Goal: Task Accomplishment & Management: Use online tool/utility

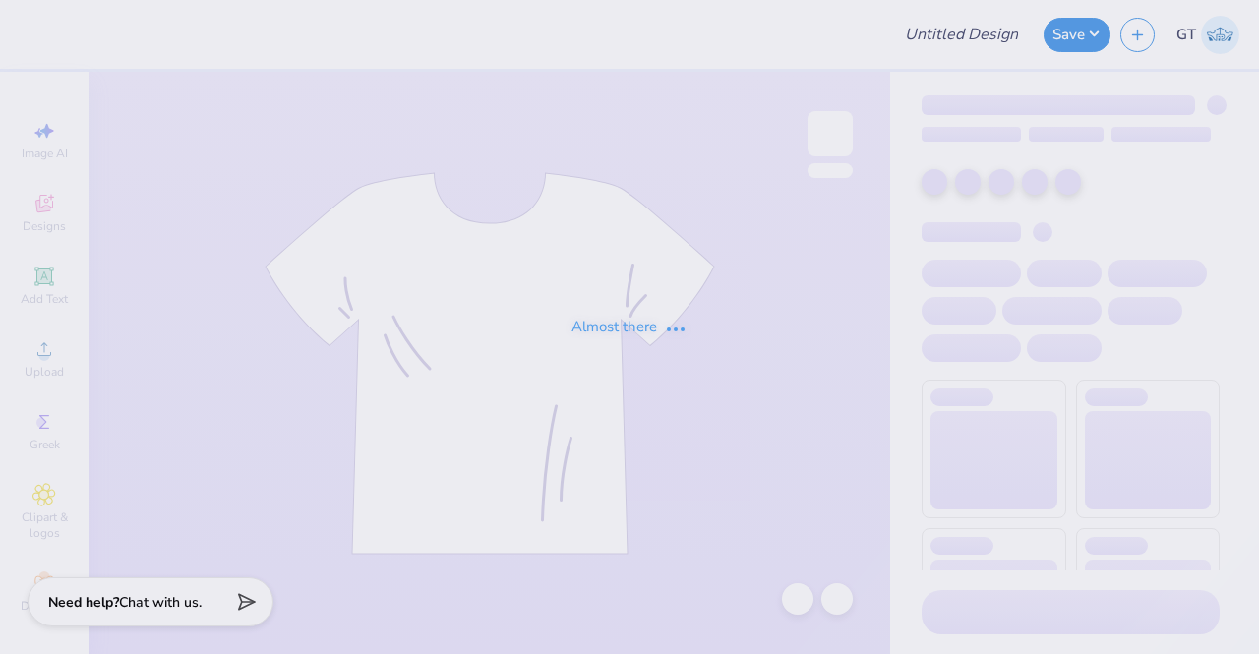
type input "PHILO #1"
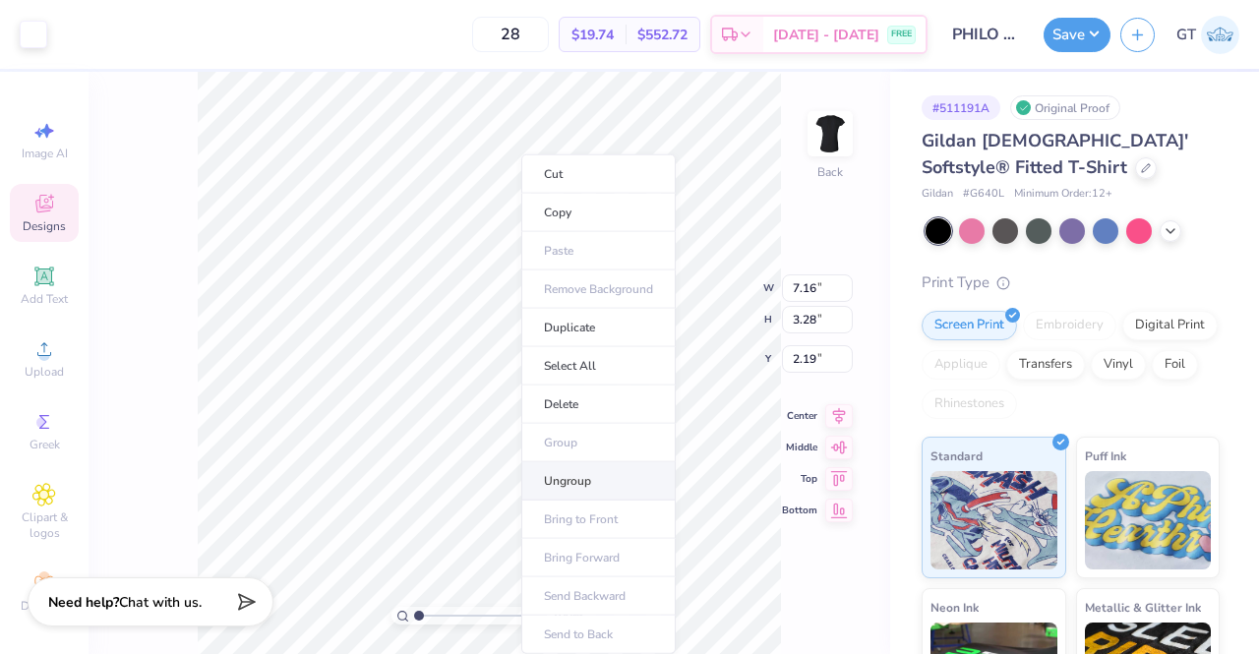
click at [589, 478] on li "Ungroup" at bounding box center [598, 481] width 154 height 38
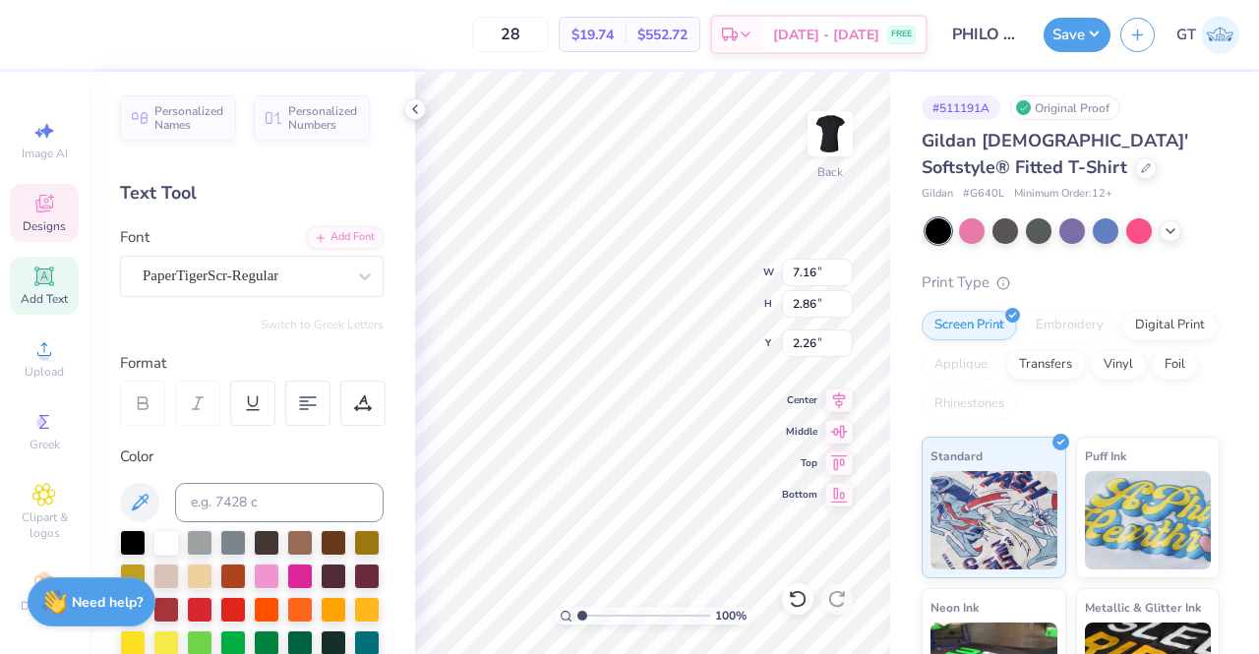
scroll to position [16, 4]
type textarea "DPhiE"
type textarea "dphie"
type input "1.91"
type input "0.87"
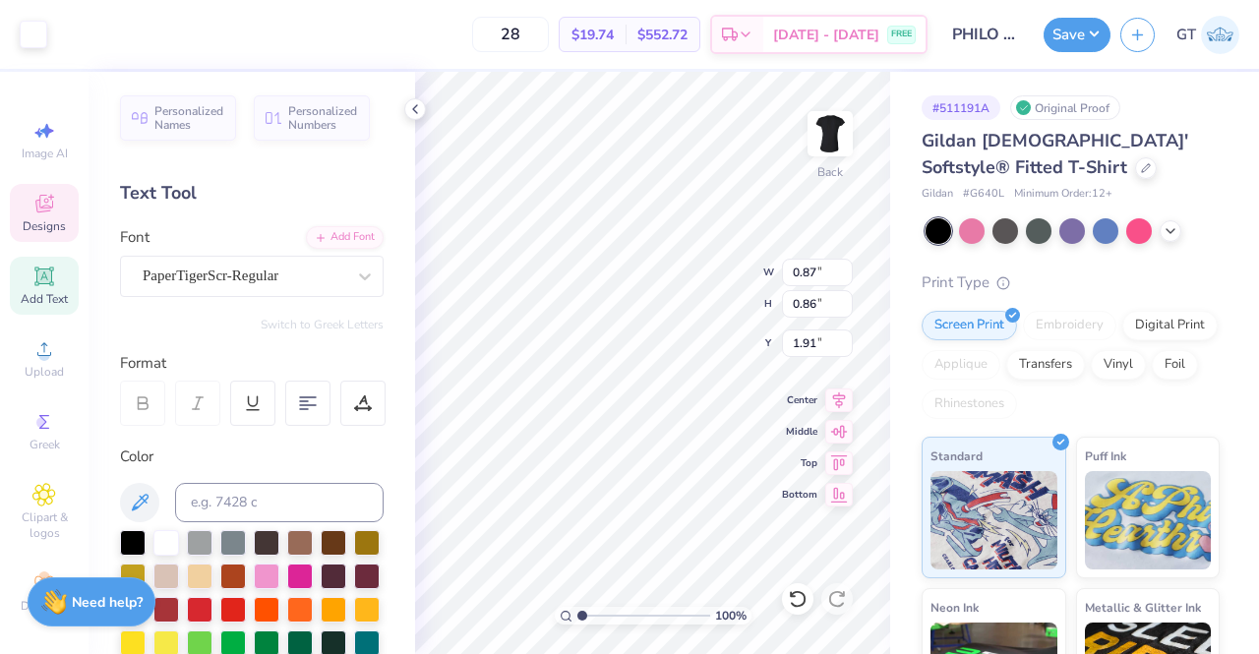
type input "0.86"
type input "2.14"
type input "1.4968746448974"
type input "2.33"
type input "1.86324308382254"
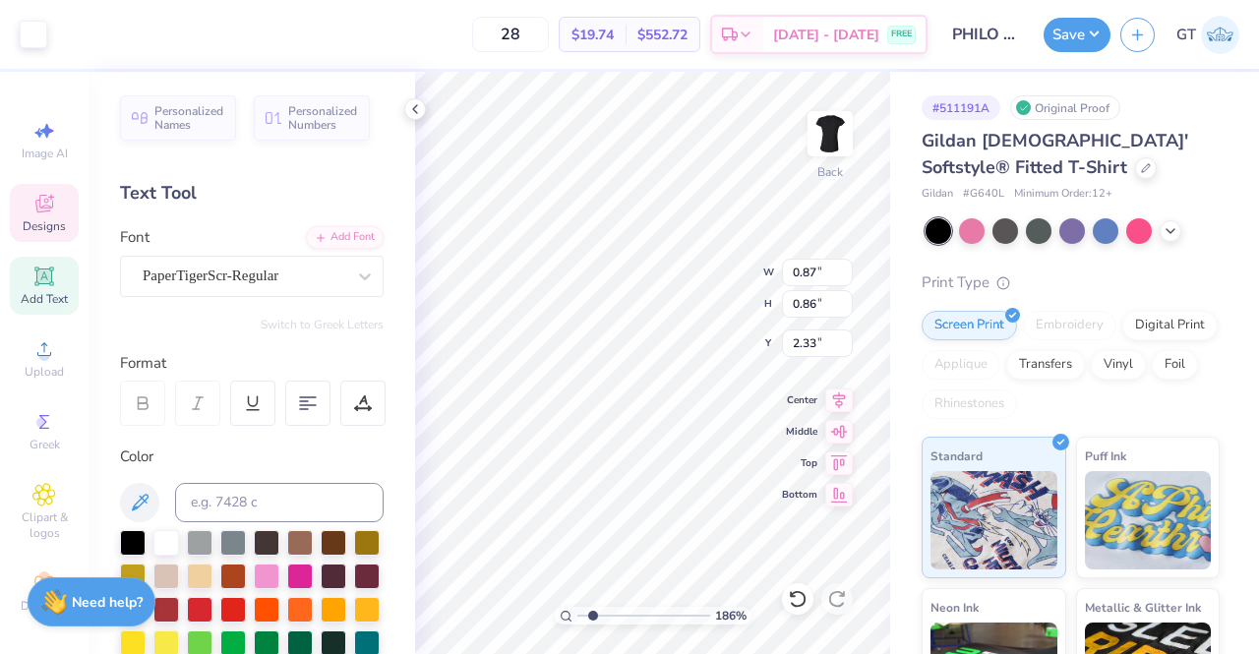
type input "1.47"
type input "1.86324308382254"
type input "0.87"
type input "0.86"
type input "1.47"
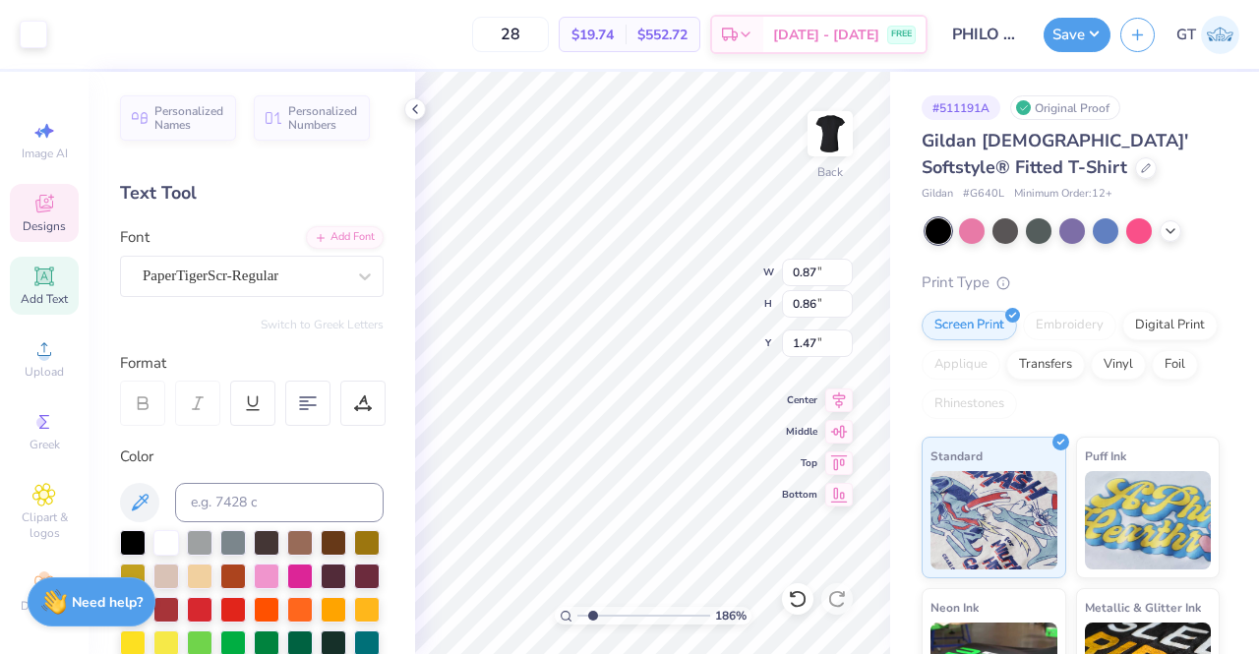
type input "1.86324308382254"
type input "2.14"
type input "1.86324308382254"
type input "0.97"
type input "0.95"
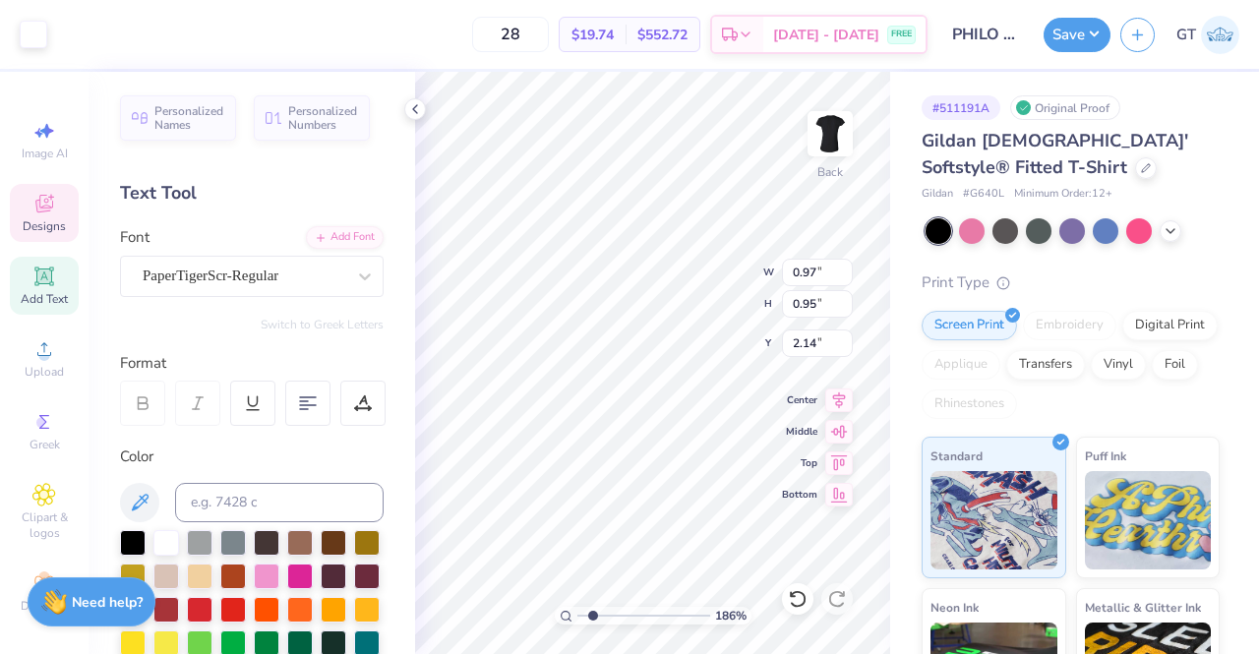
type input "1.86324308382254"
type input "2.18"
type input "1.86324308382254"
type input "2.05"
type input "2.30097341846412"
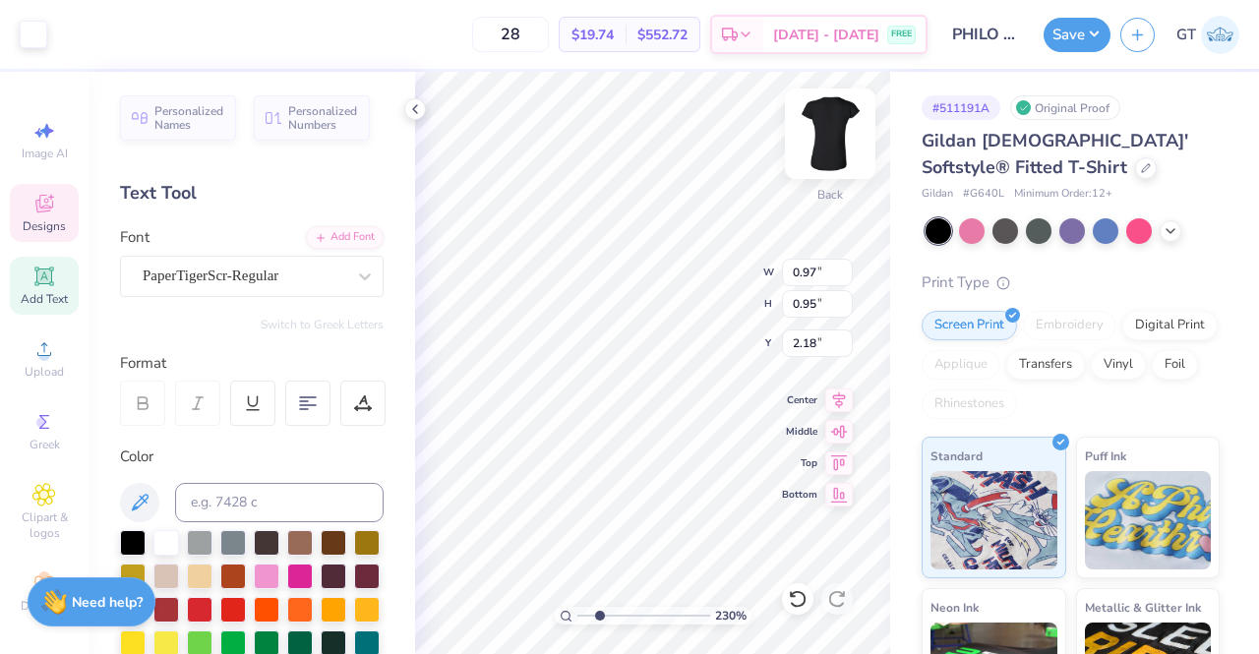
type input "1.03"
type input "1.01"
type input "2.12"
click at [711, 298] on div "230 % Back W 1.03 1.03 " H 1.01 1.01 " Y 2.12 2.12 " Center Middle Top Bottom" at bounding box center [652, 363] width 475 height 582
type input "2.30097341846412"
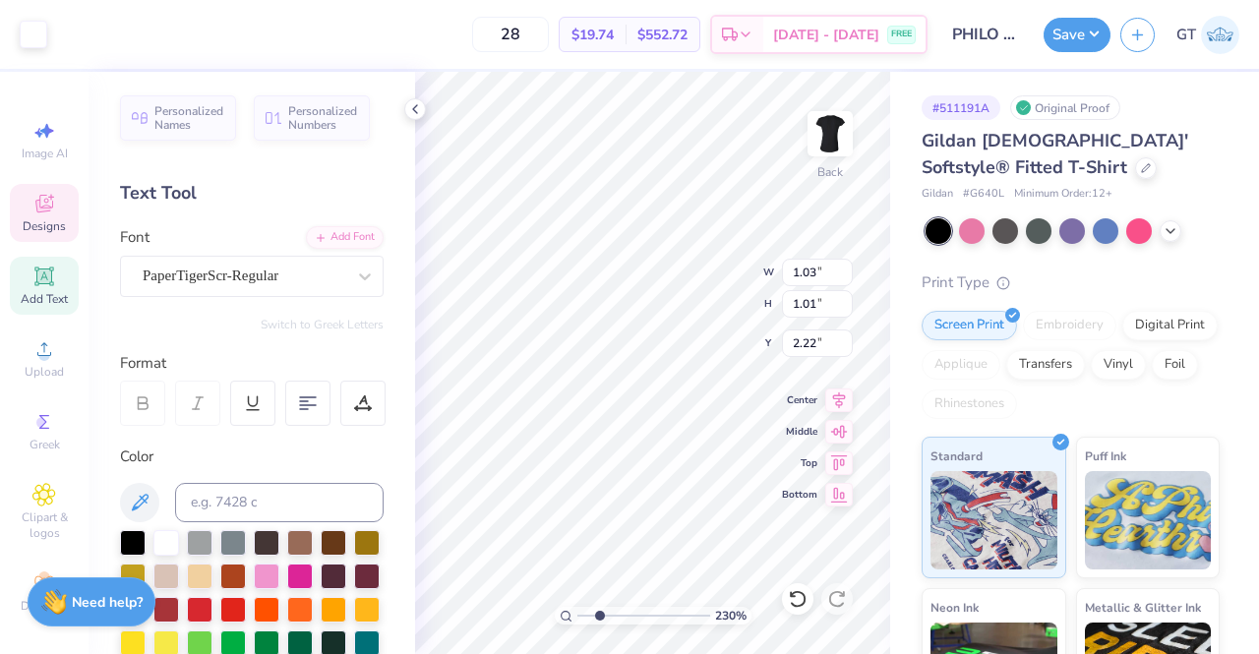
type input "1.12"
type input "1.09"
type input "2.12"
type input "2.30097341846412"
type input "1.06"
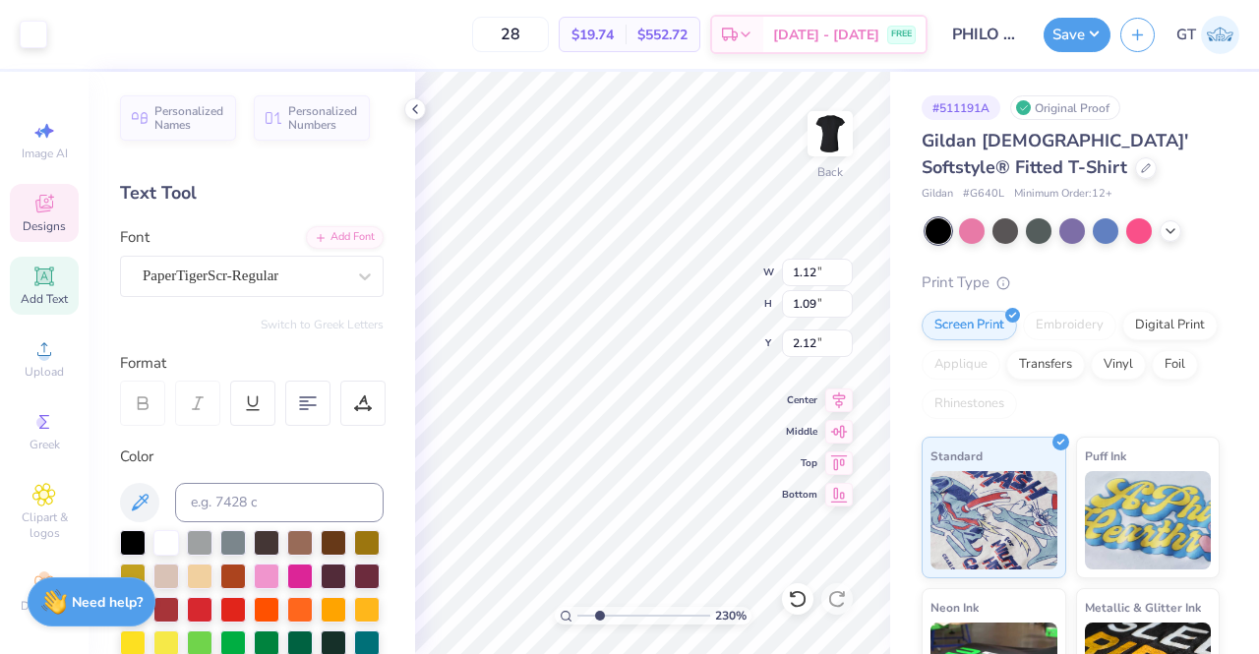
type input "1.04"
click at [692, 304] on div "230 % Back W 1.06 H 1.04 Y 2.12 Center Middle Top Bottom" at bounding box center [652, 363] width 475 height 582
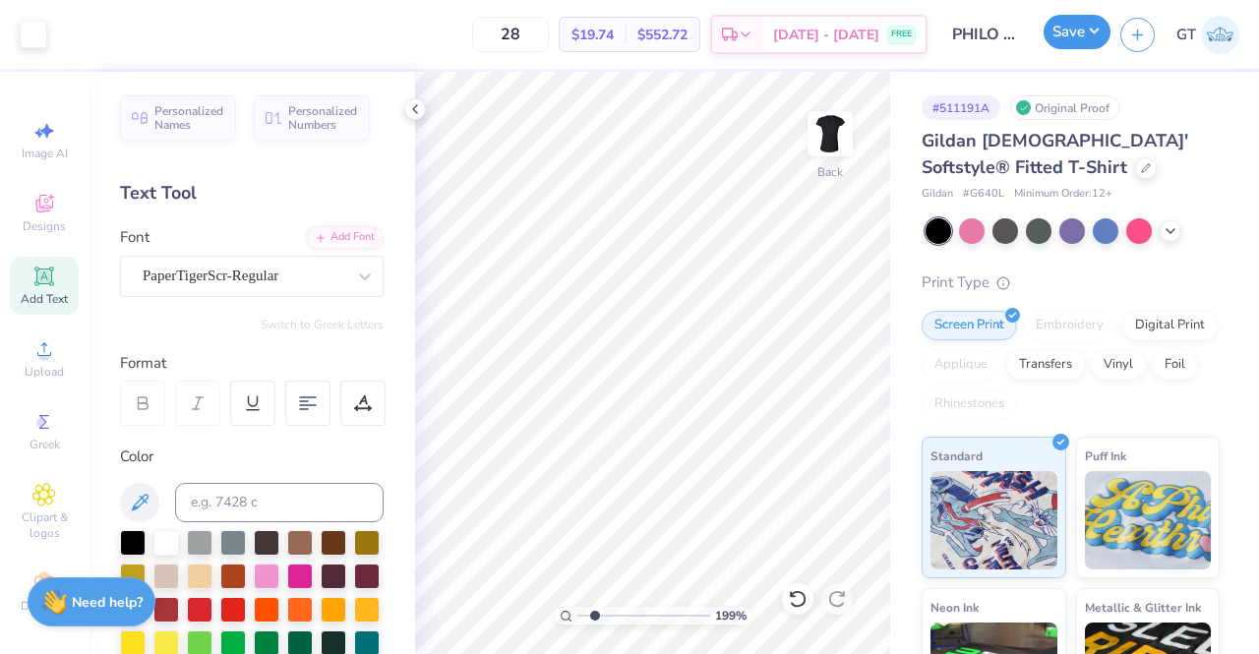
click at [1063, 42] on button "Save" at bounding box center [1076, 32] width 67 height 34
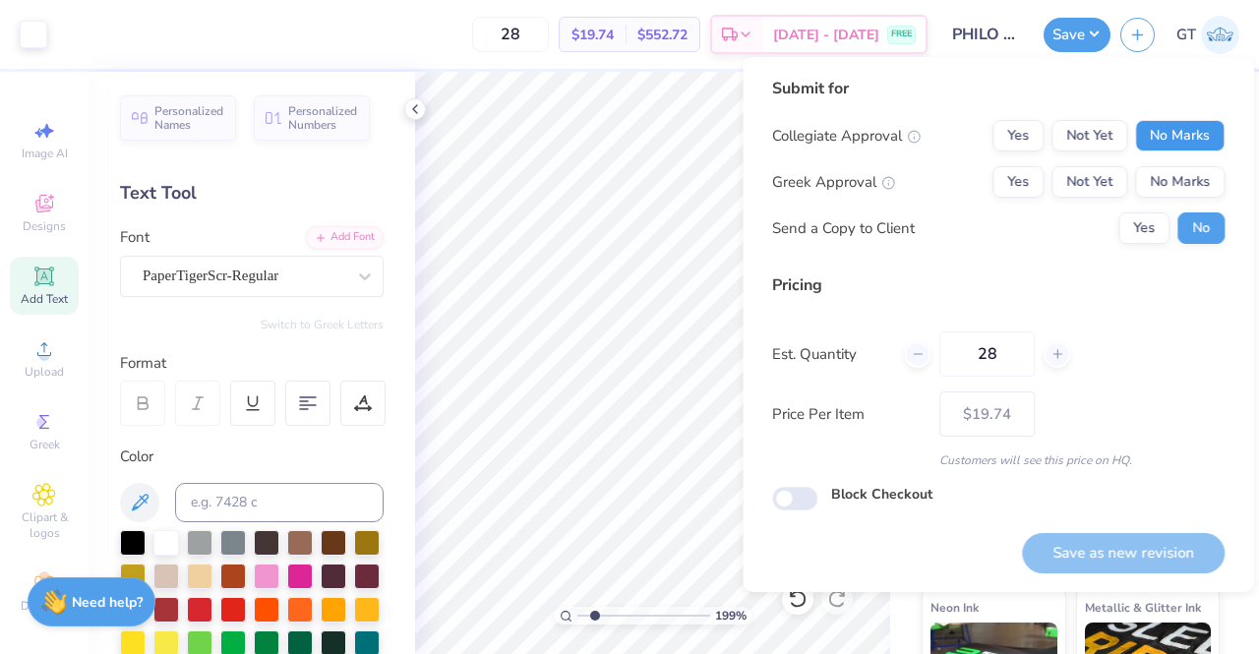
click at [1150, 134] on button "No Marks" at bounding box center [1179, 135] width 89 height 31
click at [1043, 171] on button "Yes" at bounding box center [1017, 181] width 51 height 31
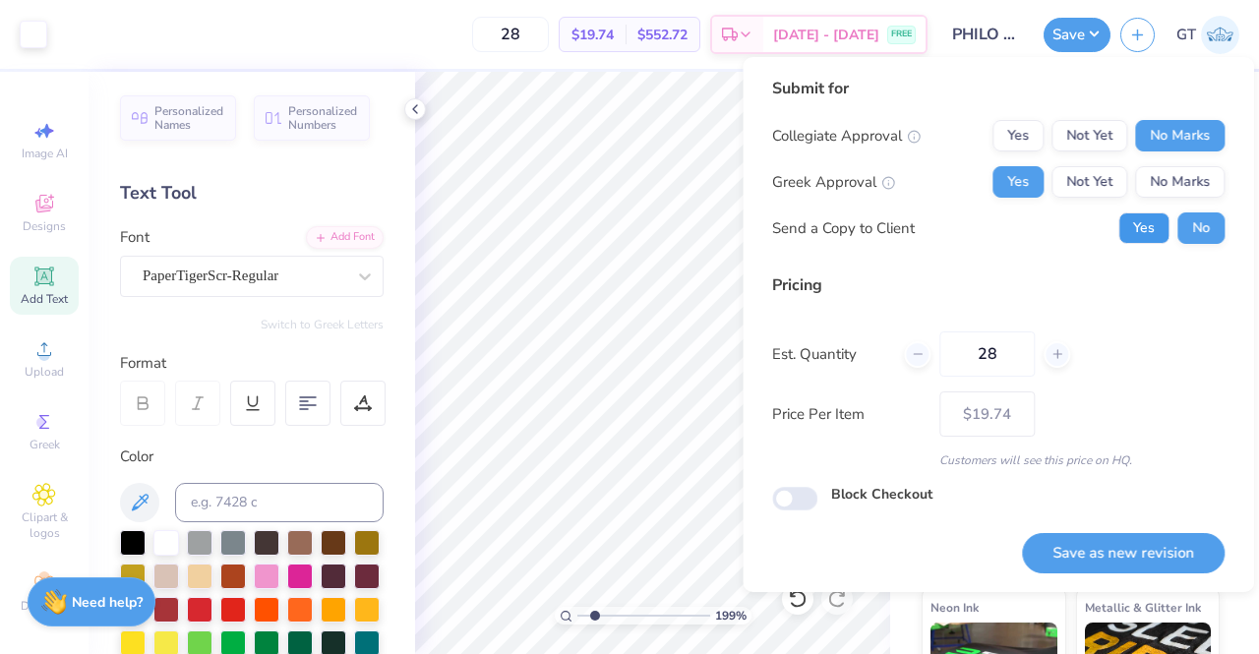
click at [1149, 226] on button "Yes" at bounding box center [1143, 227] width 51 height 31
type input "1.98565457975309"
click at [1099, 552] on button "Save as new revision" at bounding box center [1123, 553] width 203 height 40
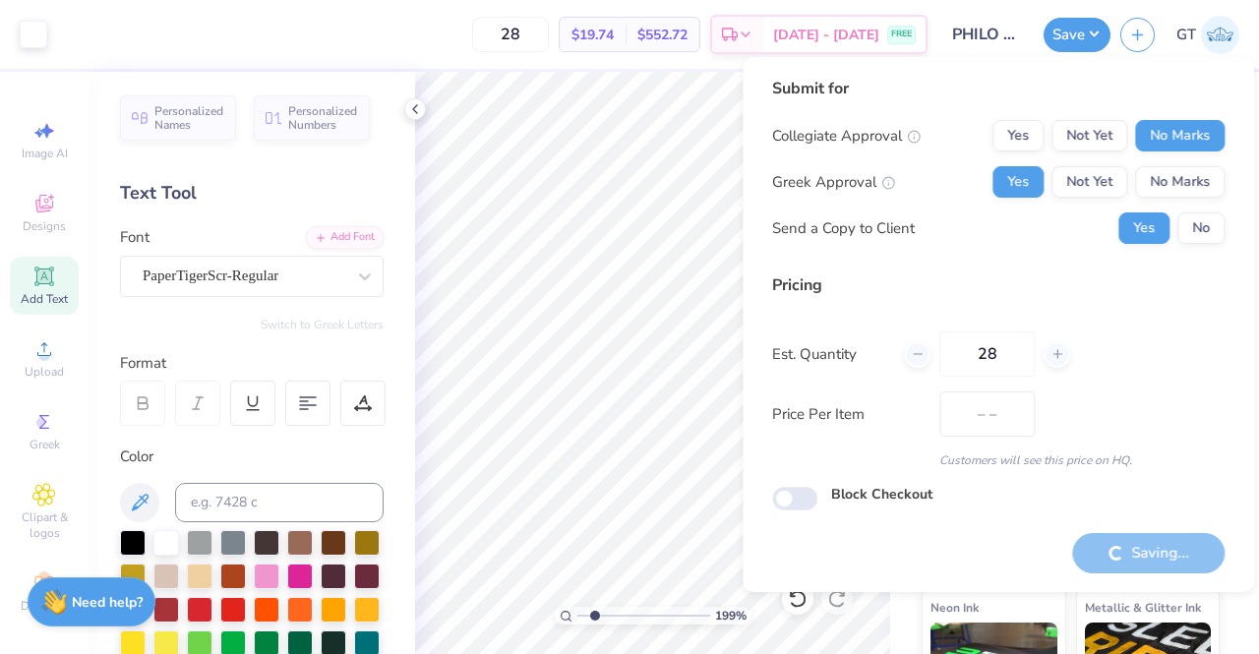
type input "$19.74"
type input "1.98565457975309"
